Goal: Information Seeking & Learning: Learn about a topic

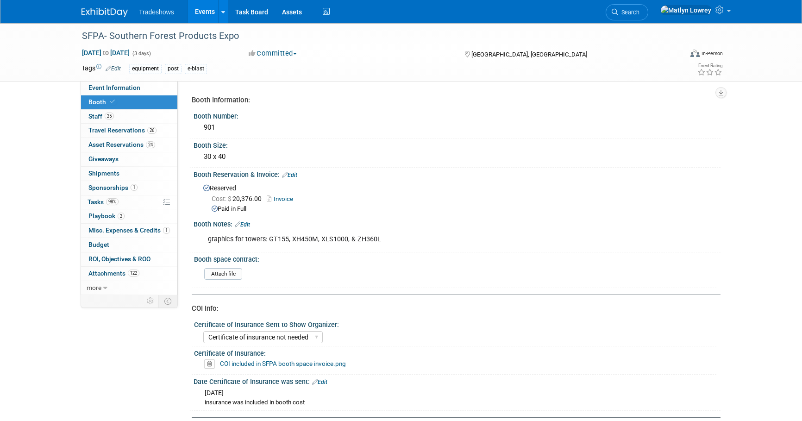
select select "Certificate of insurance not needed"
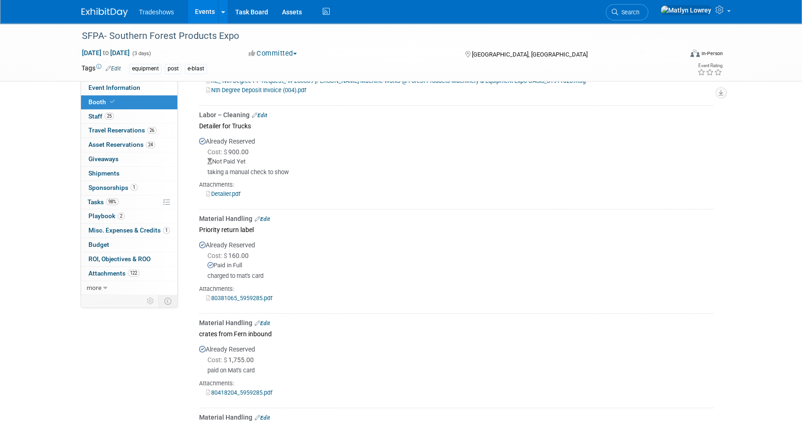
scroll to position [1101, 0]
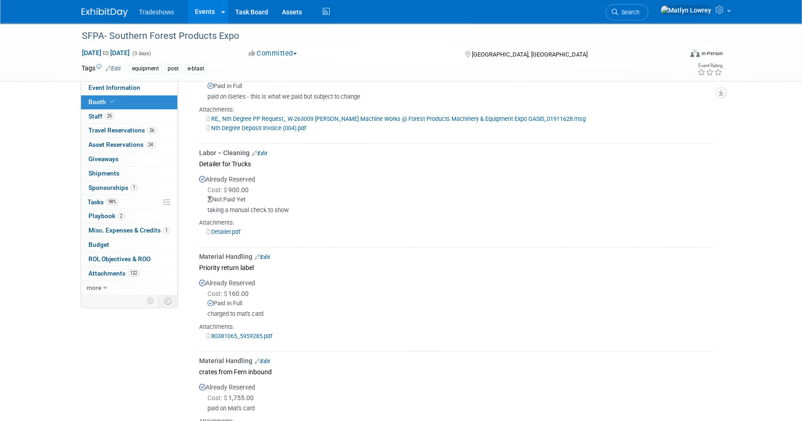
click at [200, 22] on link "Events" at bounding box center [205, 11] width 34 height 23
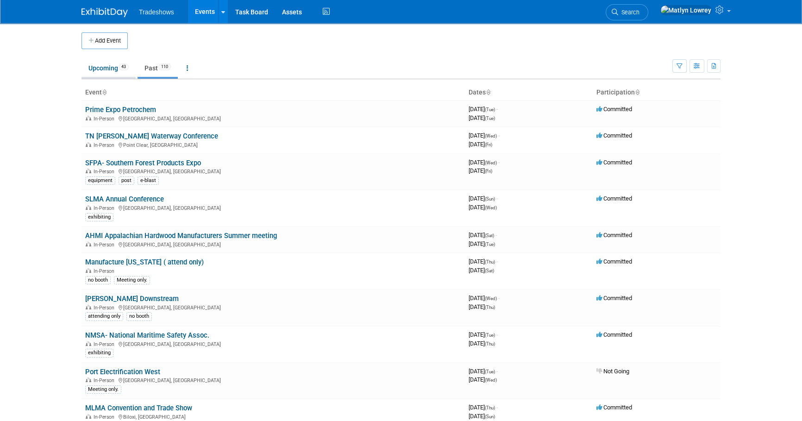
click at [123, 72] on link "Upcoming 43" at bounding box center [108, 68] width 54 height 18
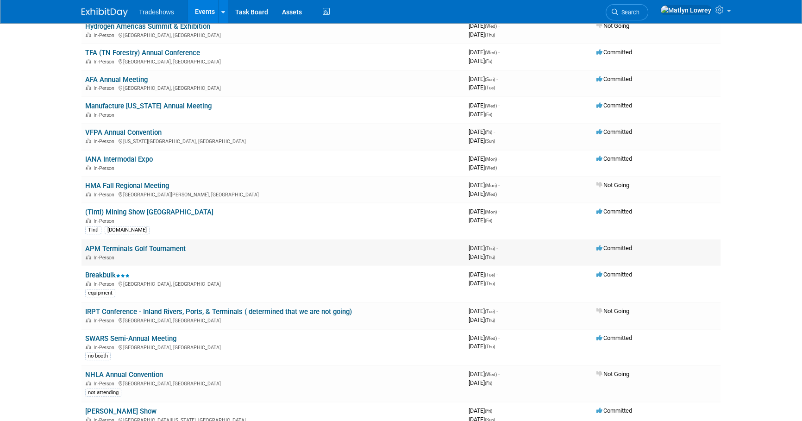
scroll to position [84, 0]
click at [101, 276] on link "Breakbulk" at bounding box center [107, 274] width 44 height 8
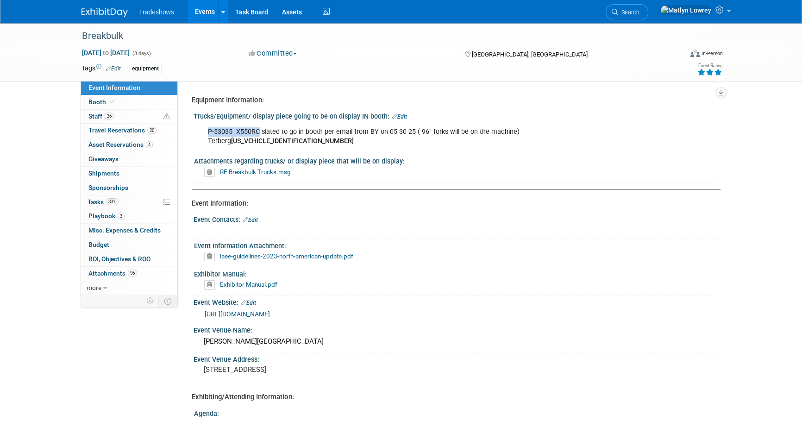
drag, startPoint x: 207, startPoint y: 133, endPoint x: 259, endPoint y: 134, distance: 52.3
click at [259, 134] on div "P-53035 X550RC slated to go in booth per email from BY on 05 30 25 ( 96" forks …" at bounding box center [409, 137] width 417 height 28
copy div "P-53035 X550RC"
drag, startPoint x: 99, startPoint y: 350, endPoint x: 102, endPoint y: 344, distance: 6.6
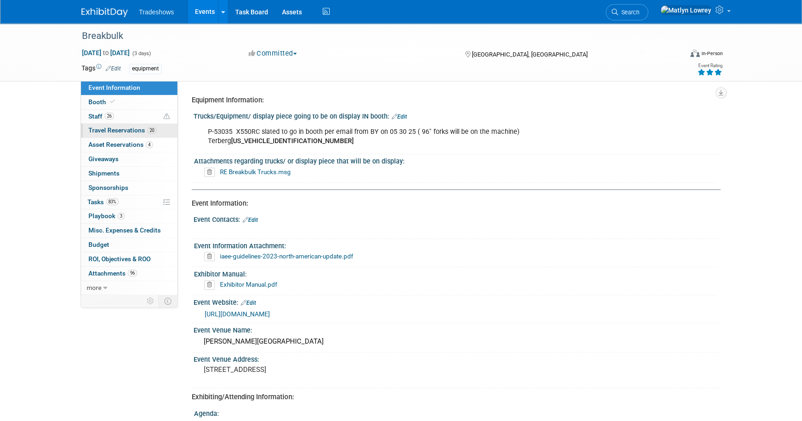
click at [152, 127] on span "20" at bounding box center [151, 130] width 9 height 7
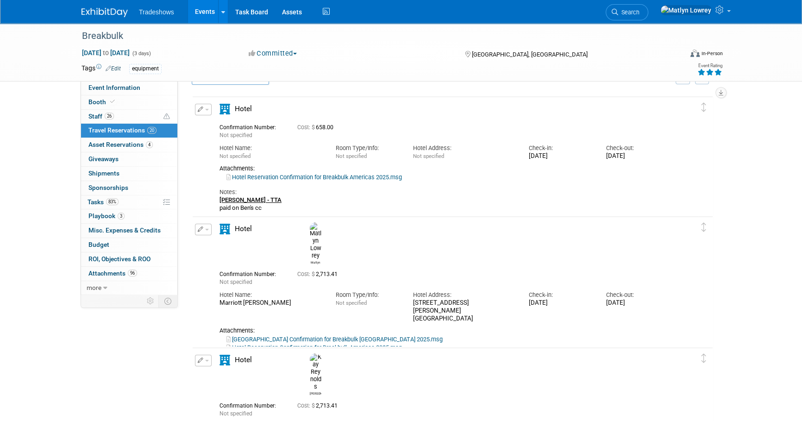
scroll to position [84, 0]
